Goal: Transaction & Acquisition: Purchase product/service

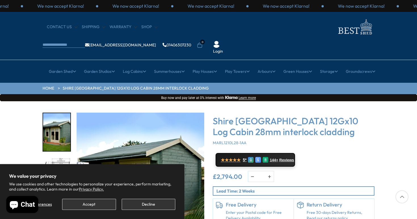
click at [148, 202] on button "Decline" at bounding box center [149, 204] width 54 height 11
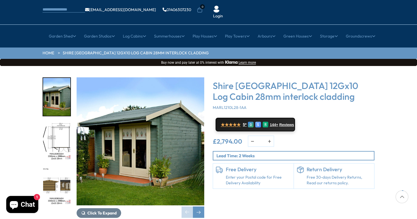
scroll to position [36, 0]
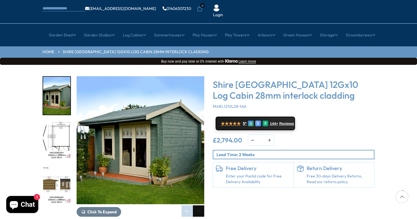
click at [199, 205] on div "Next slide" at bounding box center [198, 210] width 11 height 11
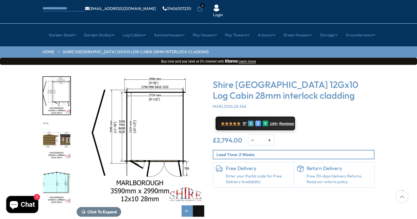
click at [199, 205] on div "Next slide" at bounding box center [198, 210] width 11 height 11
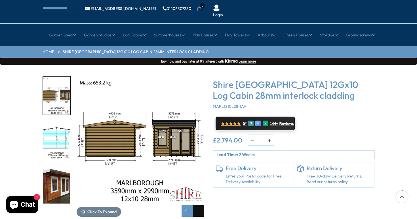
click at [199, 205] on div "Next slide" at bounding box center [198, 210] width 11 height 11
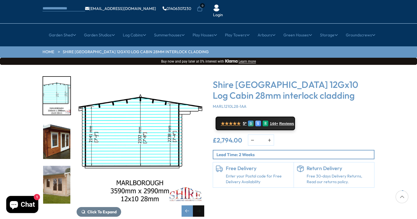
click at [199, 205] on div "Next slide" at bounding box center [198, 210] width 11 height 11
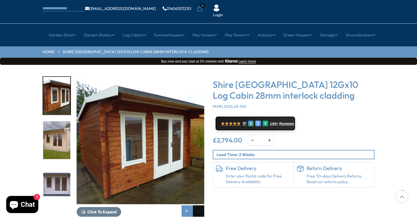
click at [199, 205] on div "Next slide" at bounding box center [198, 210] width 11 height 11
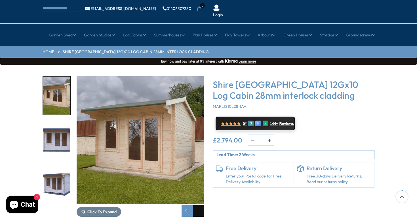
click at [199, 205] on div "Next slide" at bounding box center [198, 210] width 11 height 11
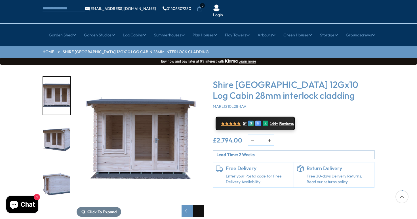
click at [199, 205] on div "Next slide" at bounding box center [198, 210] width 11 height 11
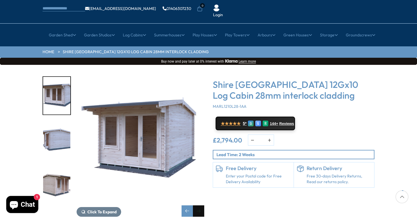
click at [199, 205] on div "Next slide" at bounding box center [198, 210] width 11 height 11
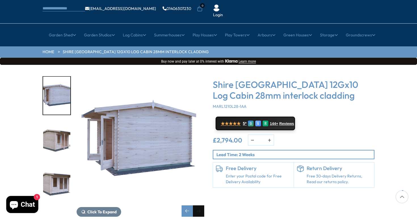
click at [199, 205] on div "Next slide" at bounding box center [198, 210] width 11 height 11
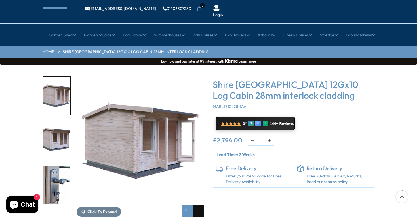
click at [199, 205] on div "Next slide" at bounding box center [198, 210] width 11 height 11
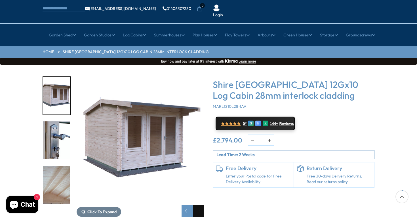
click at [199, 205] on div "Next slide" at bounding box center [198, 210] width 11 height 11
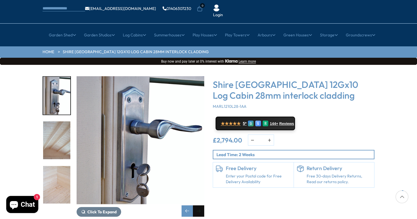
click at [199, 205] on div "Next slide" at bounding box center [198, 210] width 11 height 11
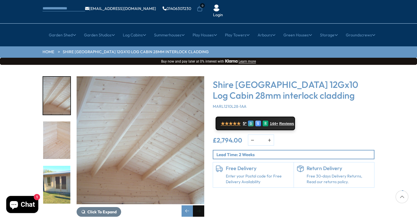
click at [199, 205] on div "Next slide" at bounding box center [198, 210] width 11 height 11
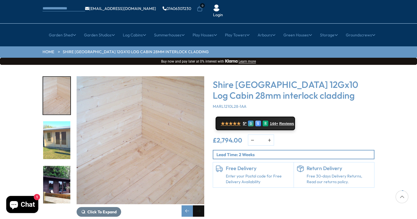
click at [199, 205] on div "Next slide" at bounding box center [198, 210] width 11 height 11
